Goal: Task Accomplishment & Management: Use online tool/utility

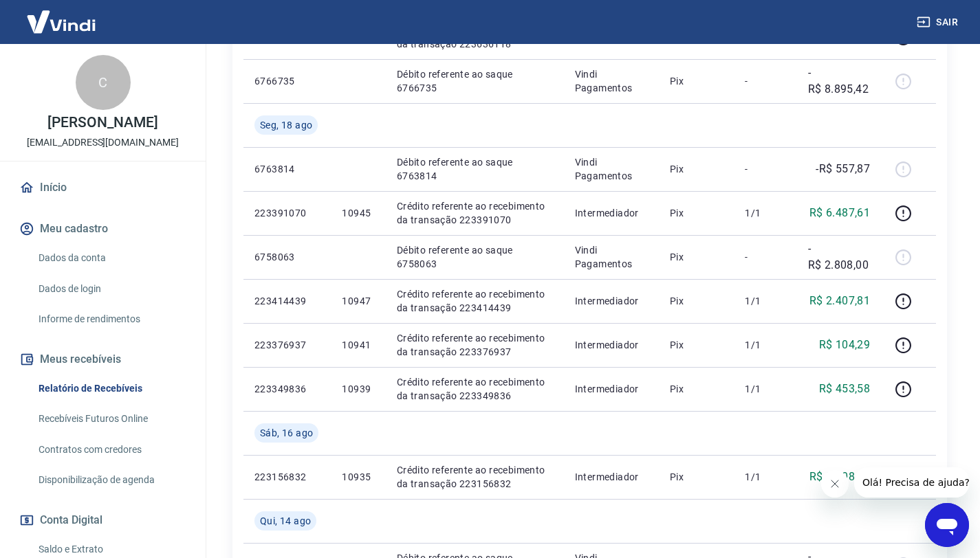
scroll to position [426, 0]
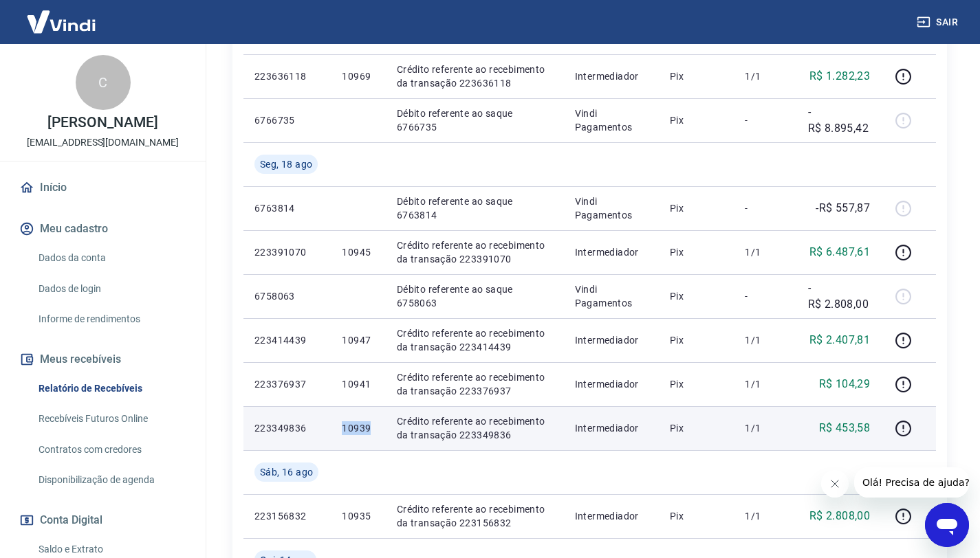
drag, startPoint x: 374, startPoint y: 431, endPoint x: 331, endPoint y: 428, distance: 43.4
click at [331, 428] on td "10939" at bounding box center [358, 428] width 54 height 44
copy p "10939"
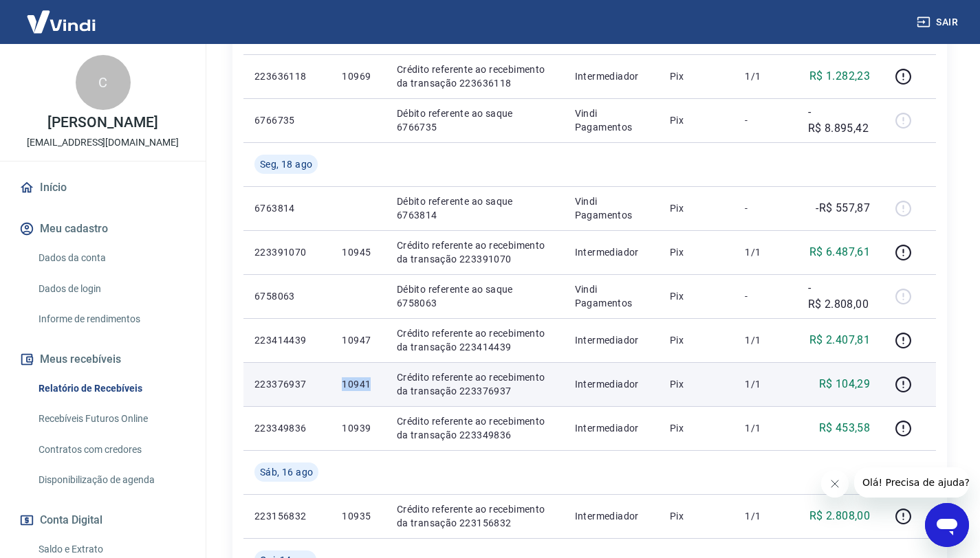
drag, startPoint x: 371, startPoint y: 387, endPoint x: 339, endPoint y: 384, distance: 32.4
click at [339, 384] on td "10941" at bounding box center [358, 384] width 54 height 44
copy p "10941"
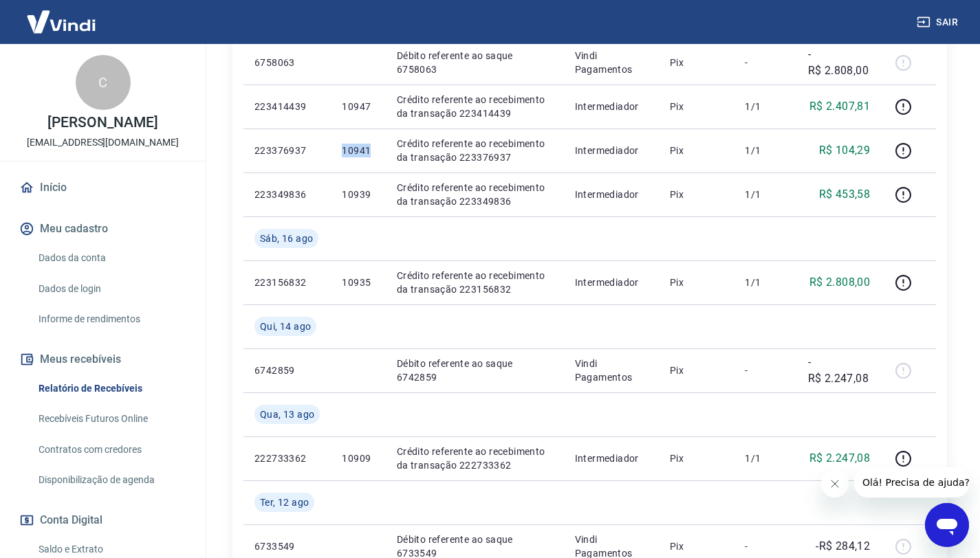
scroll to position [538, 0]
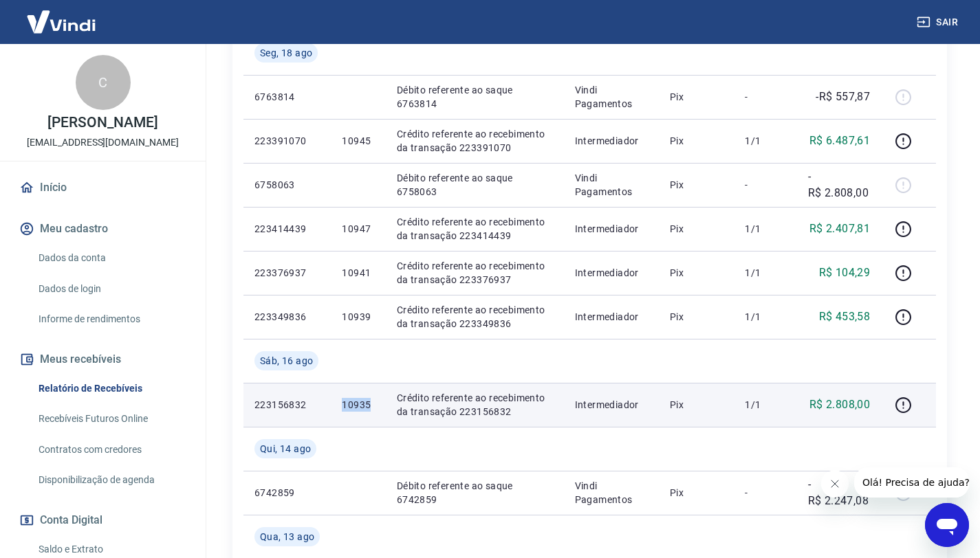
drag, startPoint x: 382, startPoint y: 403, endPoint x: 349, endPoint y: 404, distance: 33.0
click at [345, 404] on td "10935" at bounding box center [358, 405] width 54 height 44
drag, startPoint x: 376, startPoint y: 404, endPoint x: 343, endPoint y: 402, distance: 33.0
click at [336, 402] on td "10935" at bounding box center [358, 405] width 54 height 44
copy p "10935"
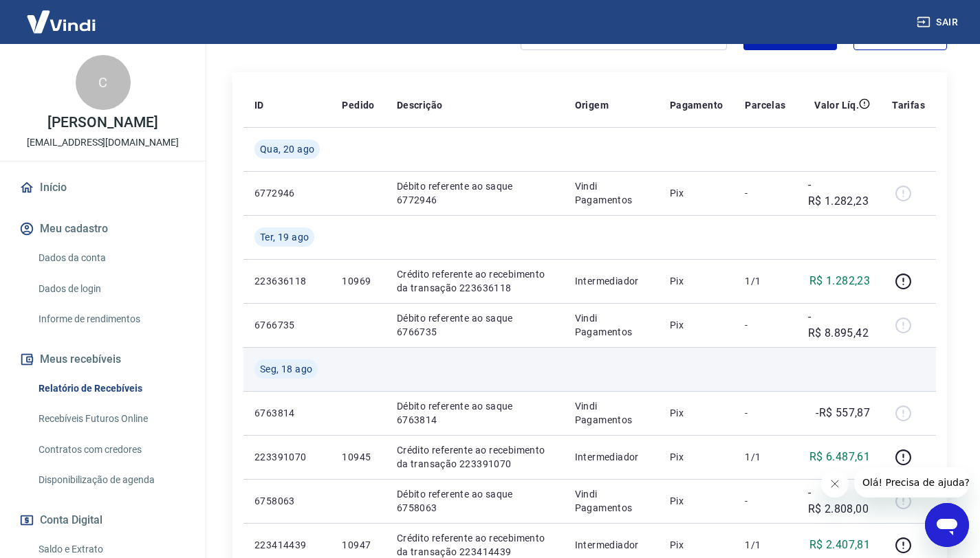
scroll to position [204, 0]
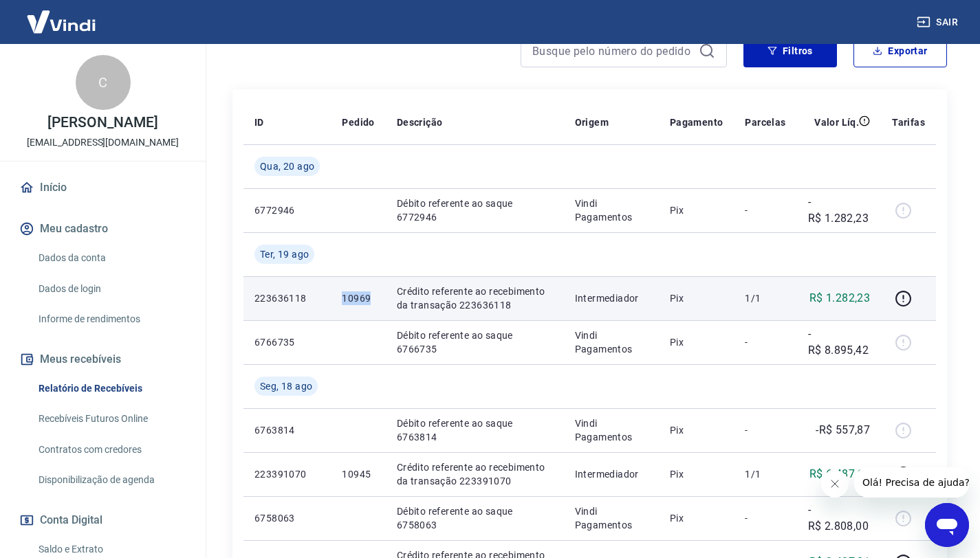
drag, startPoint x: 373, startPoint y: 298, endPoint x: 335, endPoint y: 297, distance: 38.5
click at [335, 297] on td "10969" at bounding box center [358, 298] width 54 height 44
copy p "10969"
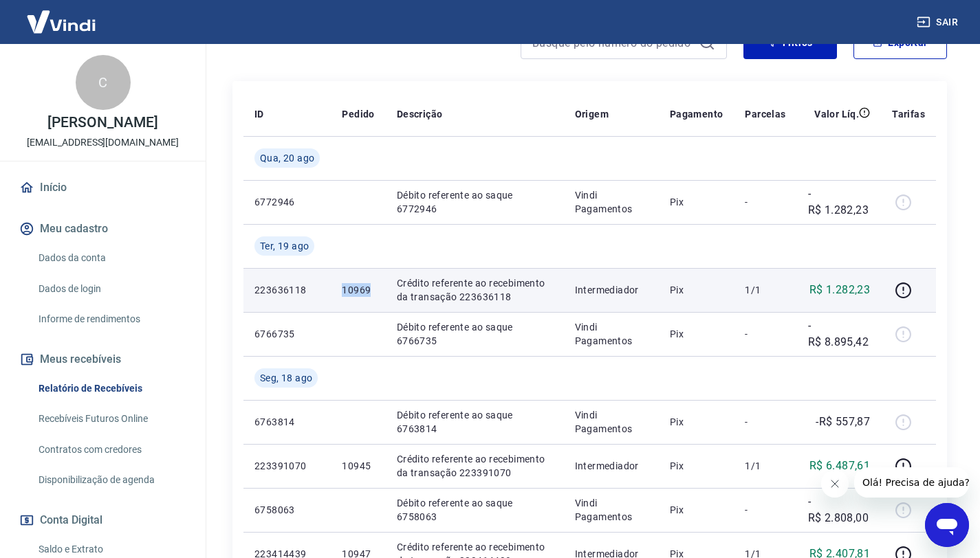
scroll to position [222, 0]
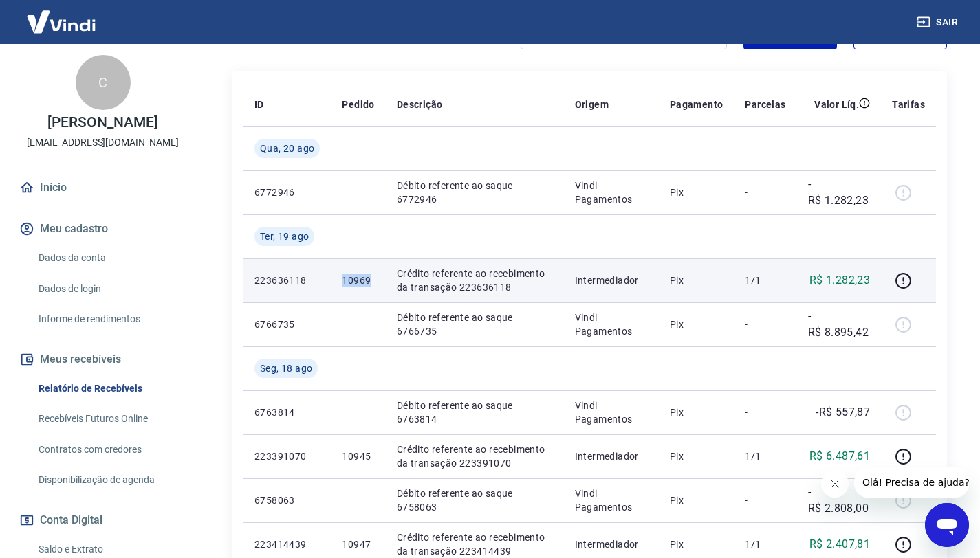
copy p "10969"
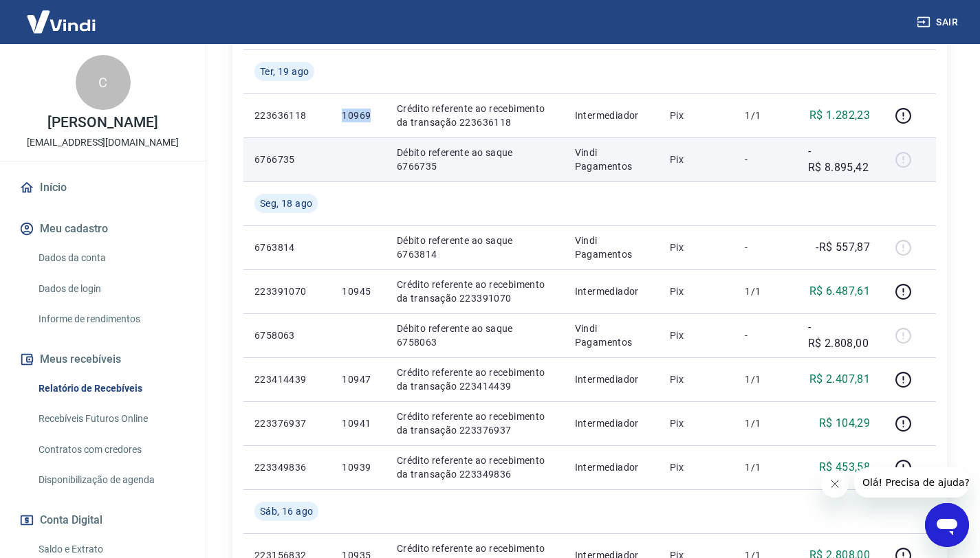
scroll to position [406, 0]
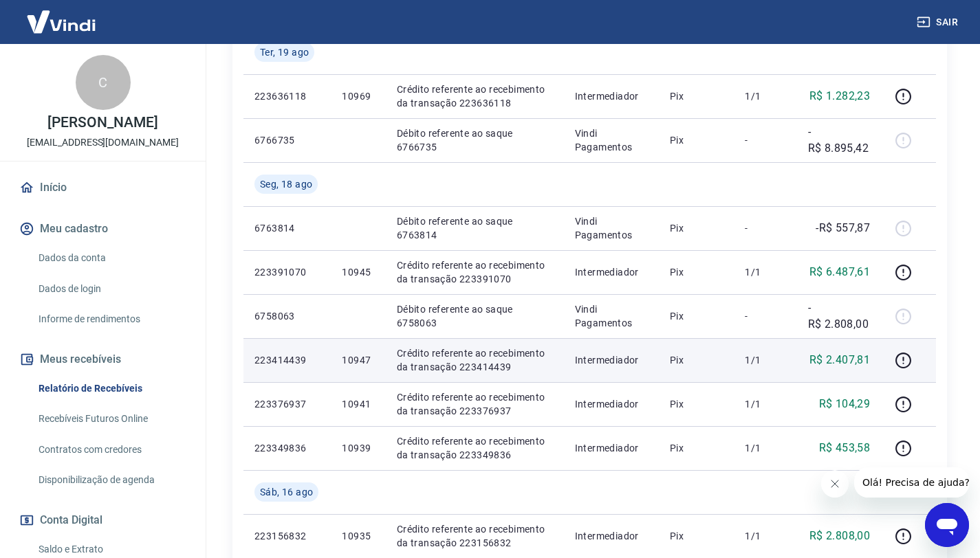
drag, startPoint x: 369, startPoint y: 352, endPoint x: 336, endPoint y: 354, distance: 33.8
click at [336, 354] on td "10947" at bounding box center [358, 360] width 54 height 44
drag, startPoint x: 369, startPoint y: 358, endPoint x: 341, endPoint y: 358, distance: 28.2
click at [342, 358] on p "10947" at bounding box center [358, 361] width 32 height 14
copy p "10947"
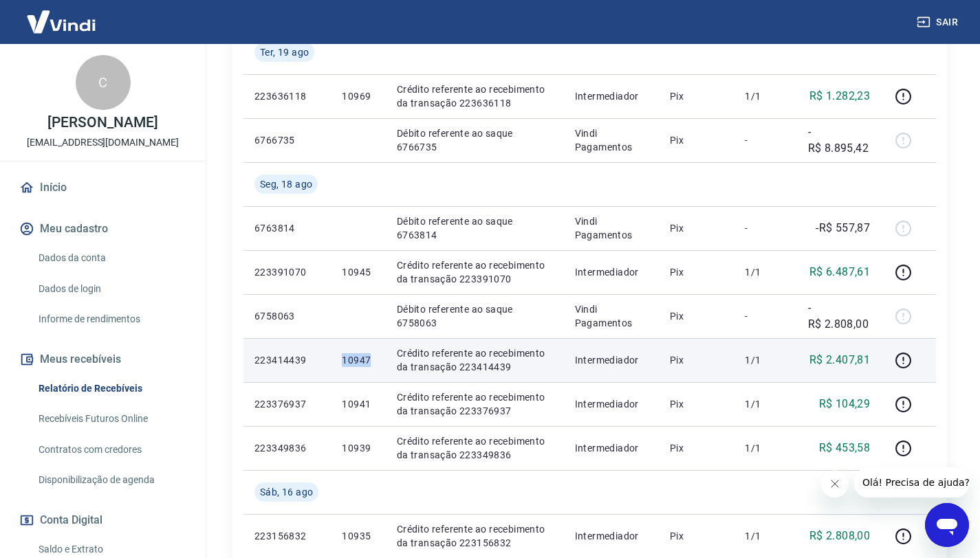
copy p "10947"
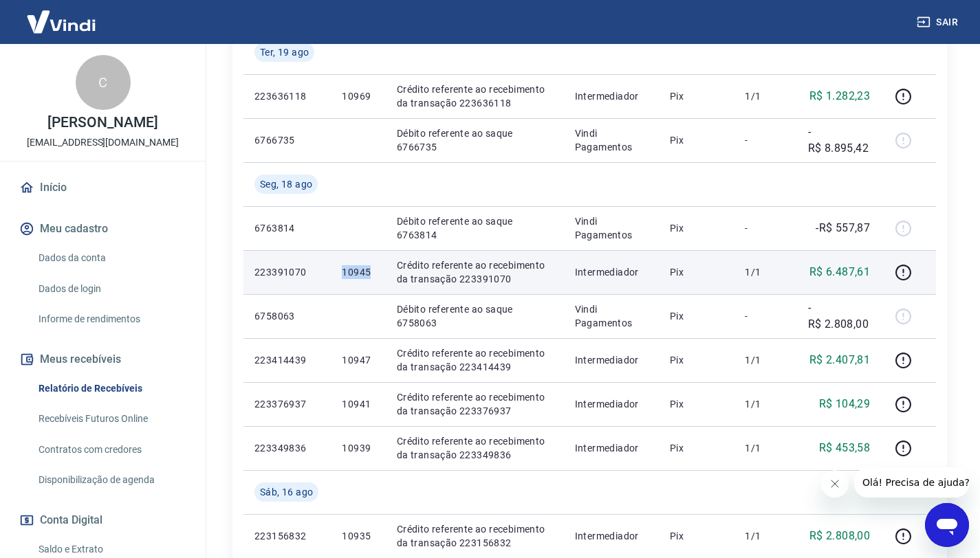
drag, startPoint x: 380, startPoint y: 265, endPoint x: 334, endPoint y: 265, distance: 45.4
click at [333, 265] on td "10945" at bounding box center [358, 272] width 54 height 44
copy p "10945"
